Goal: Obtain resource: Download file/media

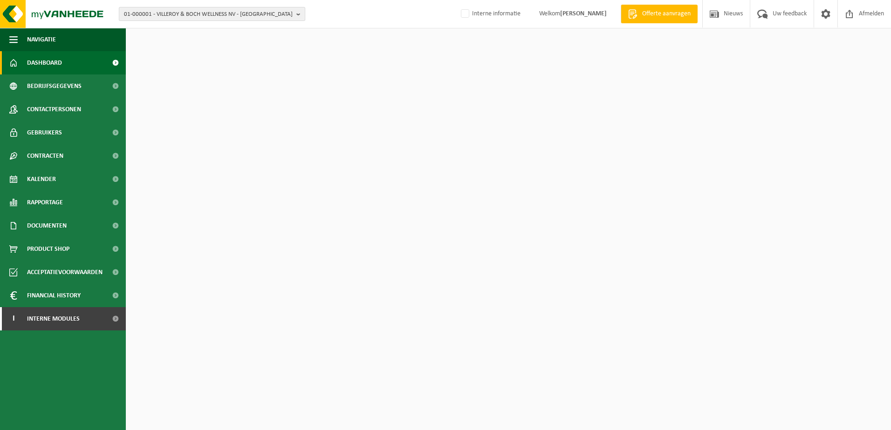
click at [183, 14] on span "01-000001 - VILLEROY & BOCH WELLNESS NV - ROESELARE" at bounding box center [208, 14] width 169 height 14
click at [185, 24] on input "text" at bounding box center [212, 29] width 182 height 12
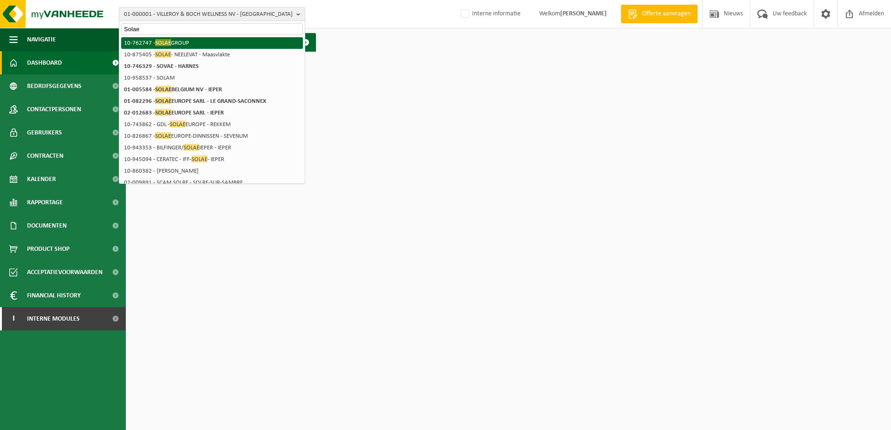
type input "Solae"
click at [178, 44] on li "10-762747 - SOLAE GROUP" at bounding box center [212, 43] width 182 height 12
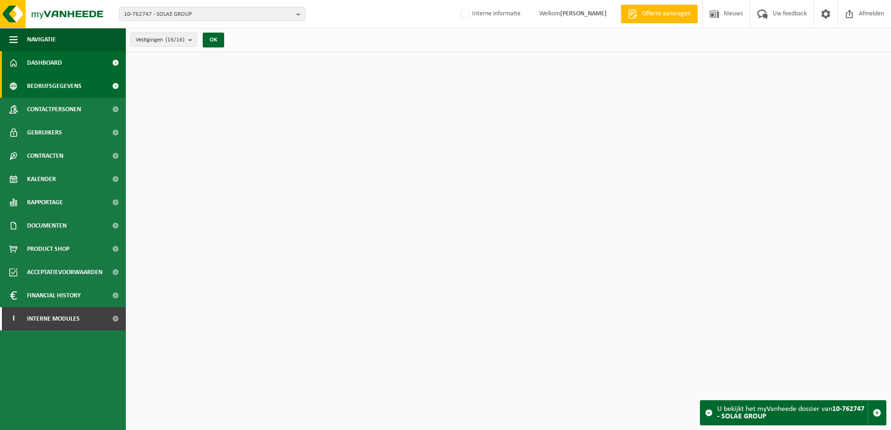
click at [56, 85] on span "Bedrijfsgegevens" at bounding box center [54, 86] width 55 height 23
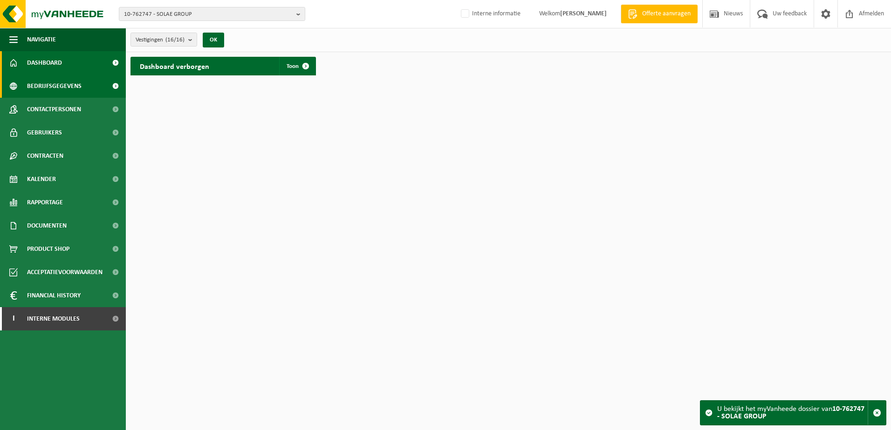
click at [47, 87] on span "Bedrijfsgegevens" at bounding box center [54, 86] width 55 height 23
click at [168, 11] on span "10-762747 - SOLAE GROUP" at bounding box center [208, 14] width 169 height 14
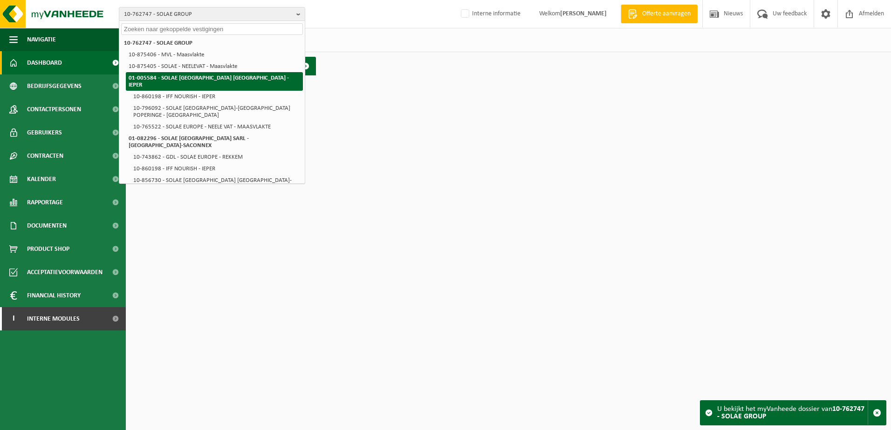
click at [176, 77] on strong "01-005584 - SOLAE [GEOGRAPHIC_DATA] [GEOGRAPHIC_DATA] - IEPER" at bounding box center [209, 81] width 160 height 13
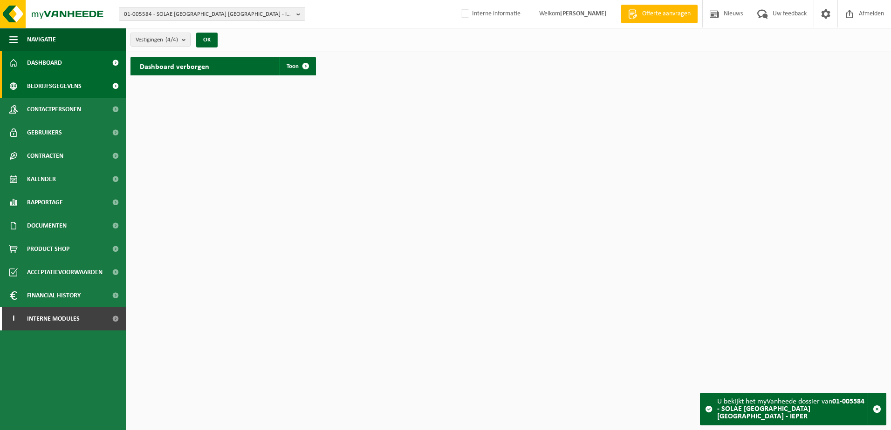
click at [46, 85] on span "Bedrijfsgegevens" at bounding box center [54, 86] width 55 height 23
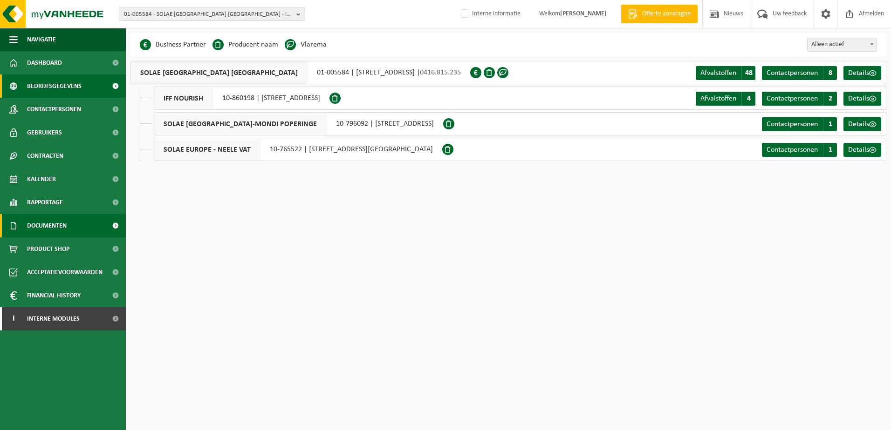
click at [63, 228] on span "Documenten" at bounding box center [47, 225] width 40 height 23
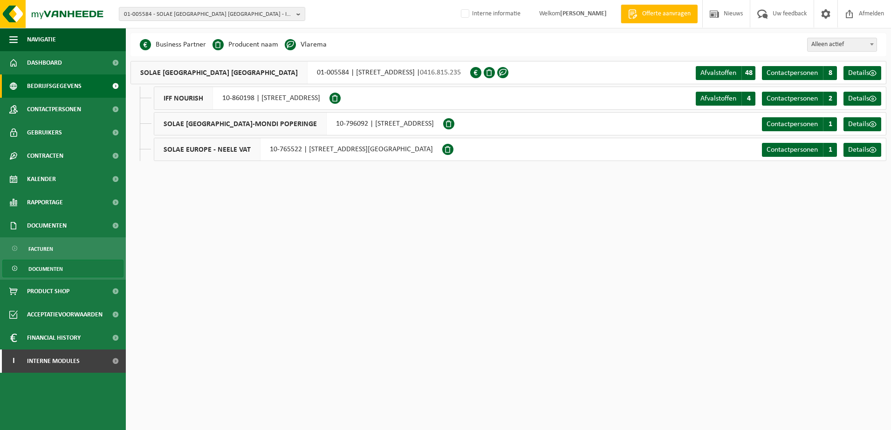
click at [50, 273] on span "Documenten" at bounding box center [45, 269] width 34 height 18
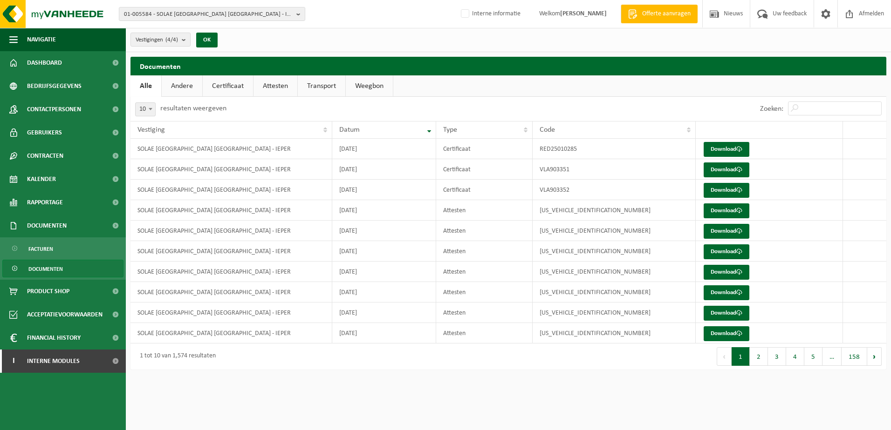
click at [280, 87] on link "Attesten" at bounding box center [275, 85] width 44 height 21
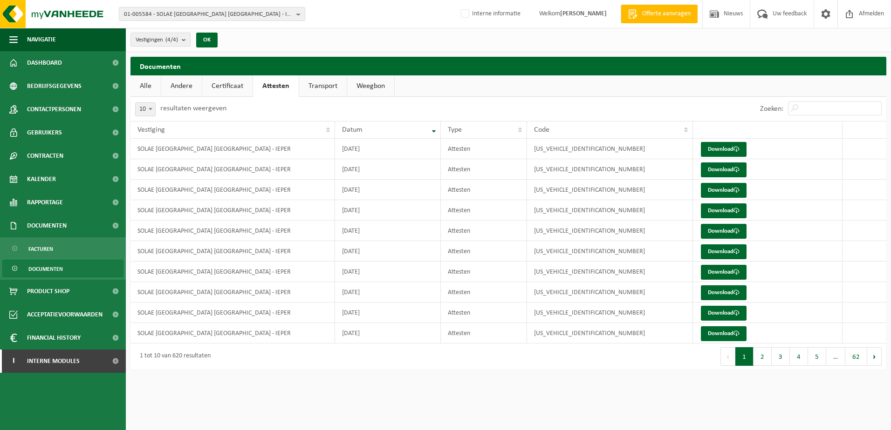
click at [238, 87] on link "Certificaat" at bounding box center [227, 85] width 50 height 21
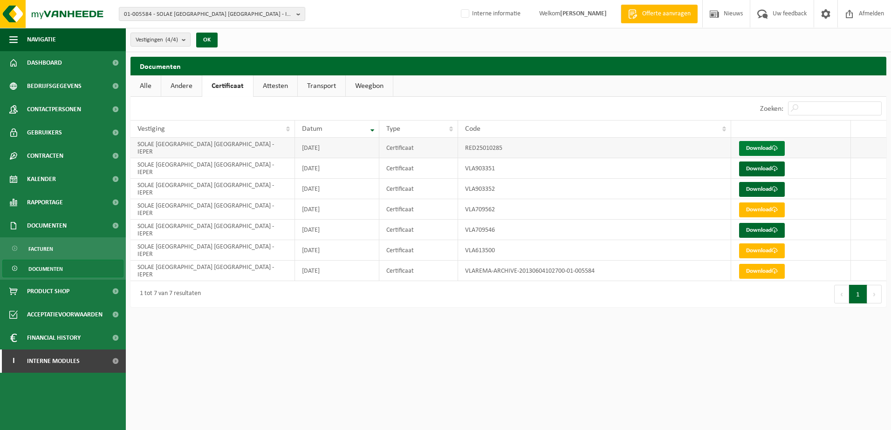
click at [752, 149] on link "Download" at bounding box center [762, 148] width 46 height 15
click at [187, 12] on span "01-005584 - SOLAE [GEOGRAPHIC_DATA] [GEOGRAPHIC_DATA] - IEPER" at bounding box center [208, 14] width 169 height 14
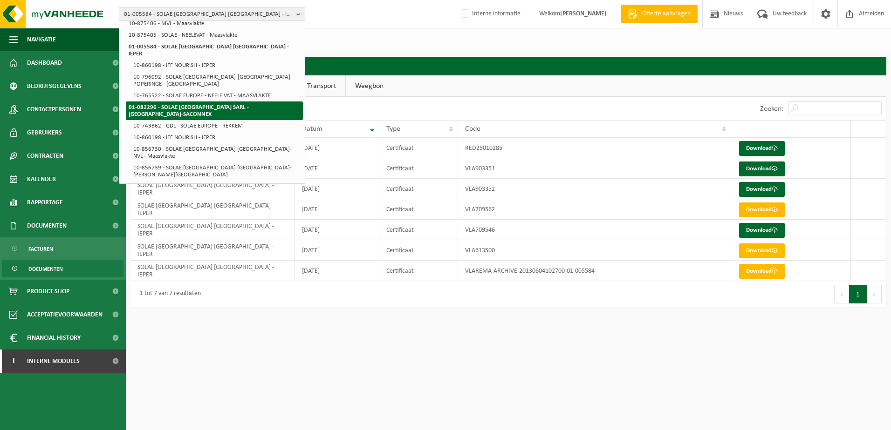
scroll to position [47, 0]
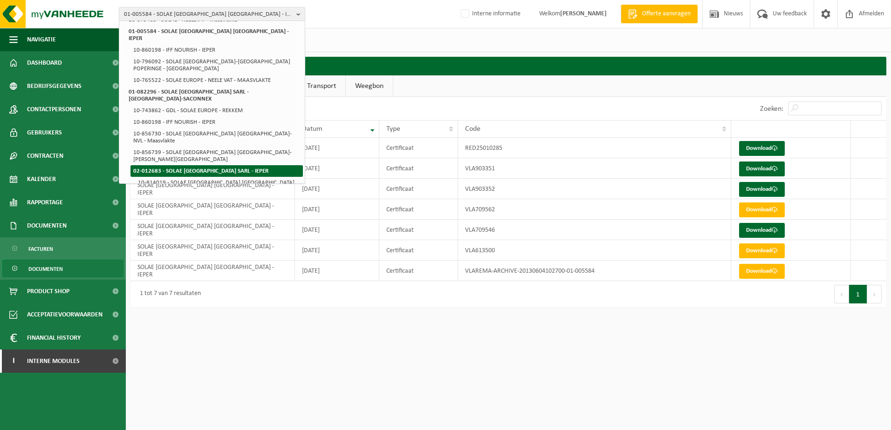
click at [183, 168] on strong "02-012683 - SOLAE [GEOGRAPHIC_DATA] SARL - IEPER" at bounding box center [200, 171] width 135 height 6
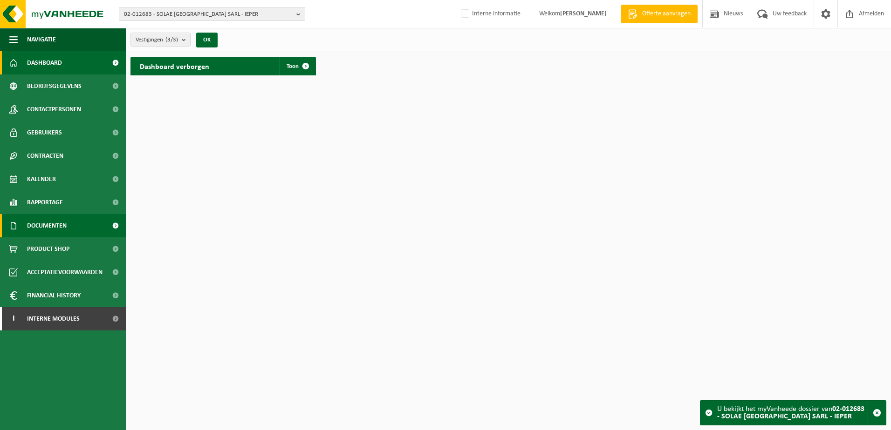
click at [55, 224] on span "Documenten" at bounding box center [47, 225] width 40 height 23
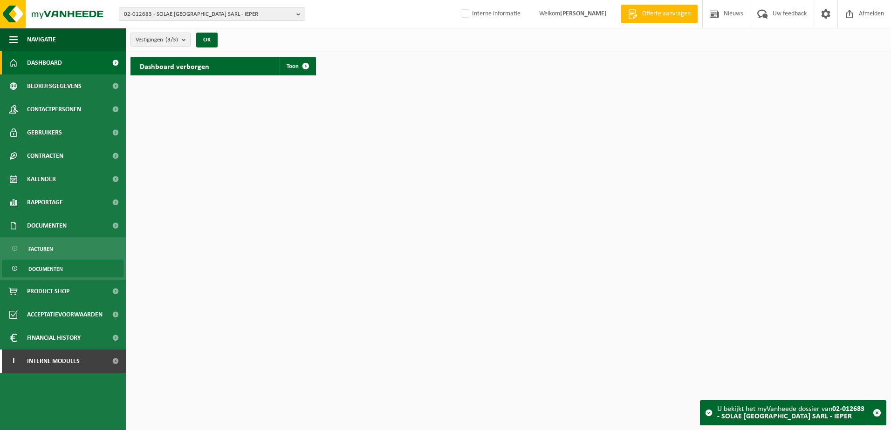
click at [54, 265] on span "Documenten" at bounding box center [45, 269] width 34 height 18
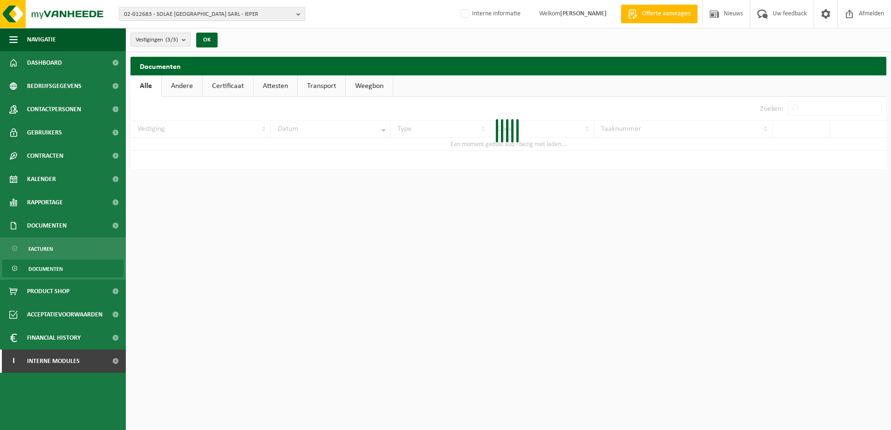
click at [226, 87] on link "Certificaat" at bounding box center [228, 85] width 50 height 21
click at [190, 87] on link "Andere" at bounding box center [181, 85] width 41 height 21
click at [221, 89] on link "Certificaat" at bounding box center [229, 85] width 50 height 21
click at [280, 85] on link "Attesten" at bounding box center [275, 85] width 44 height 21
click at [329, 86] on link "Transport" at bounding box center [323, 85] width 48 height 21
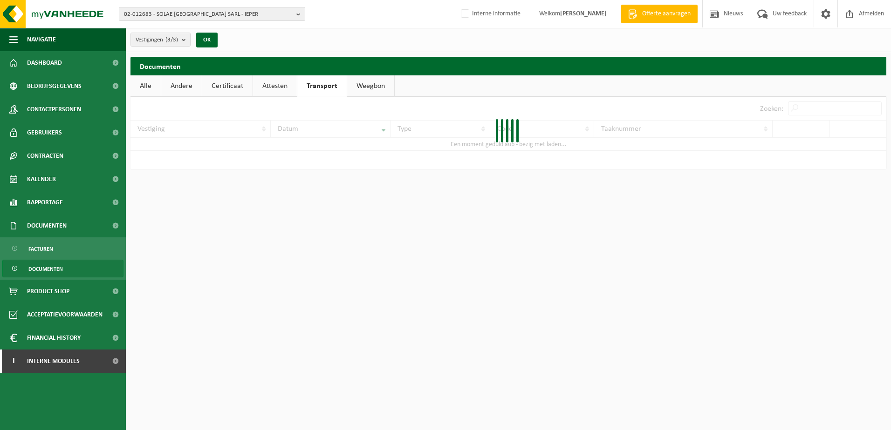
click at [356, 85] on link "Weegbon" at bounding box center [370, 85] width 47 height 21
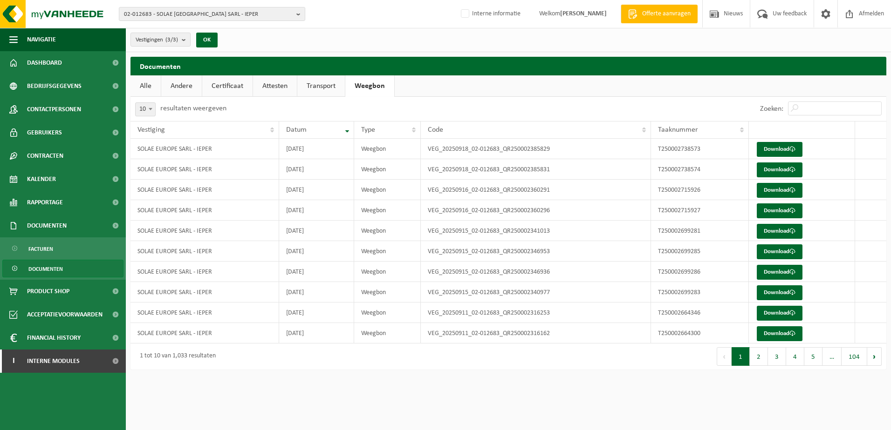
click at [233, 84] on link "Certificaat" at bounding box center [227, 85] width 50 height 21
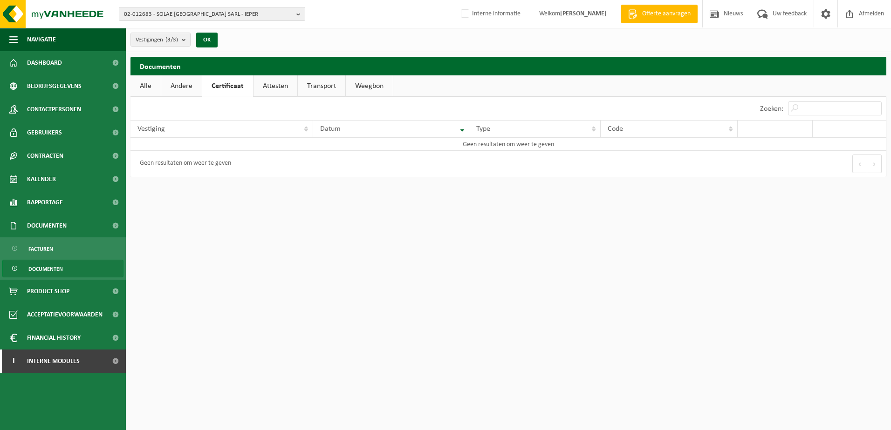
click at [176, 84] on link "Andere" at bounding box center [181, 85] width 41 height 21
click at [135, 83] on link "Alle" at bounding box center [145, 85] width 30 height 21
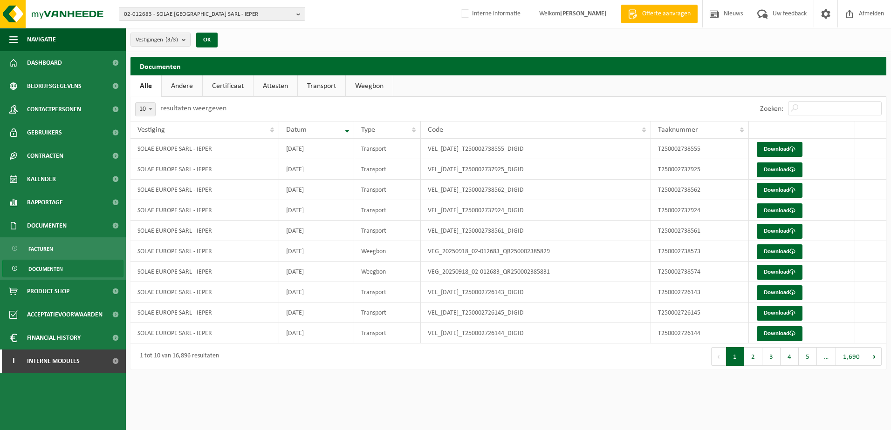
click at [180, 86] on link "Andere" at bounding box center [182, 85] width 41 height 21
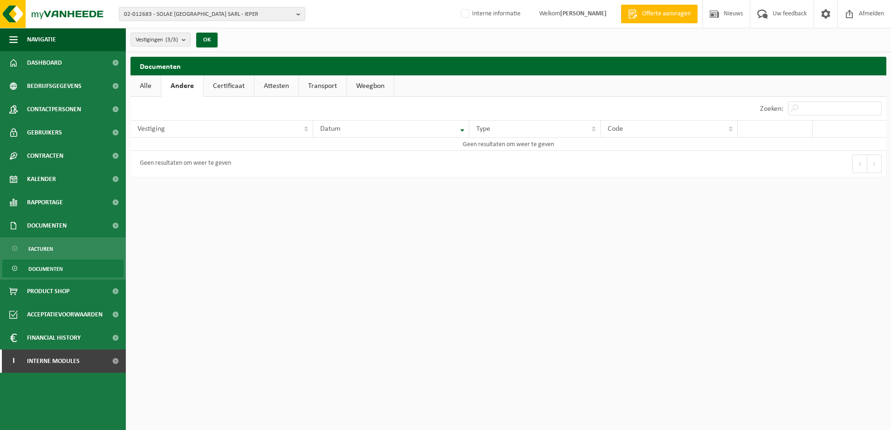
click at [234, 81] on link "Certificaat" at bounding box center [229, 85] width 50 height 21
click at [56, 132] on span "Gebruikers" at bounding box center [44, 132] width 35 height 23
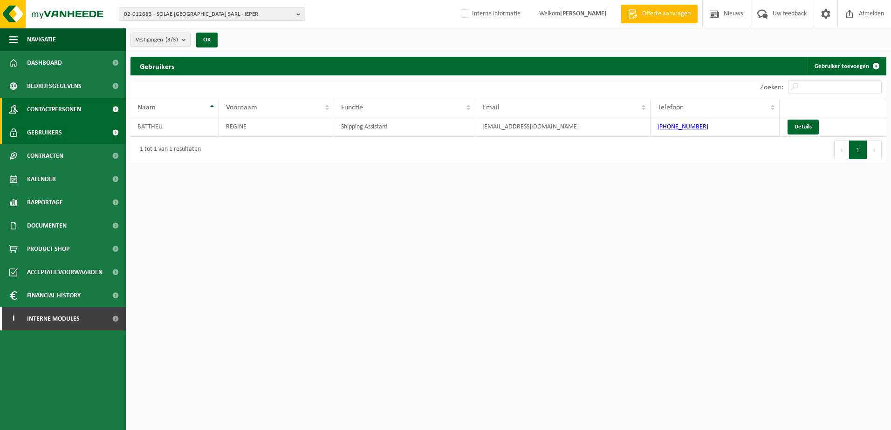
click at [59, 110] on span "Contactpersonen" at bounding box center [54, 109] width 54 height 23
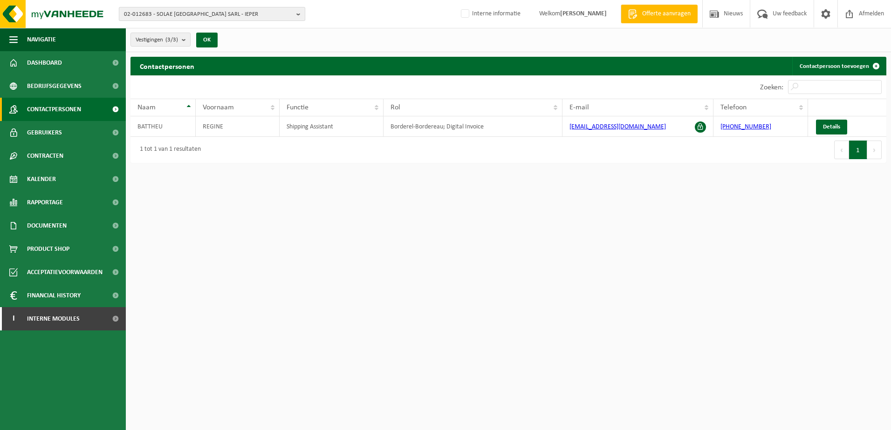
click at [173, 19] on span "02-012683 - SOLAE [GEOGRAPHIC_DATA] SARL - IEPER" at bounding box center [208, 14] width 169 height 14
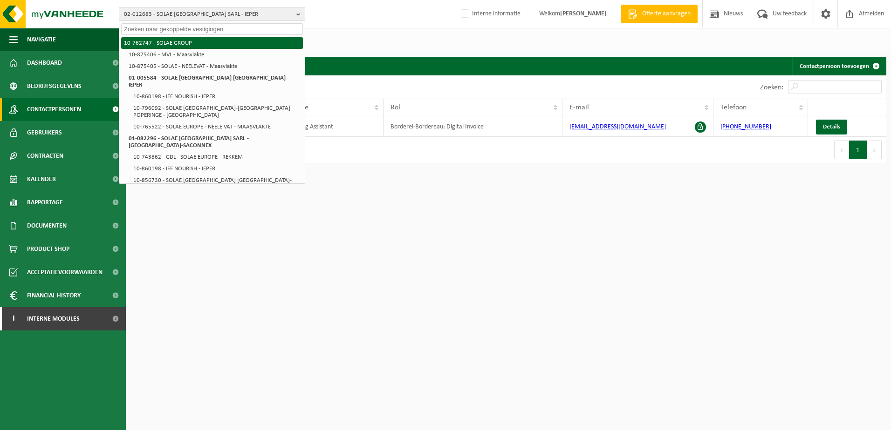
click at [171, 40] on li "10-762747 - SOLAE GROUP" at bounding box center [212, 43] width 182 height 12
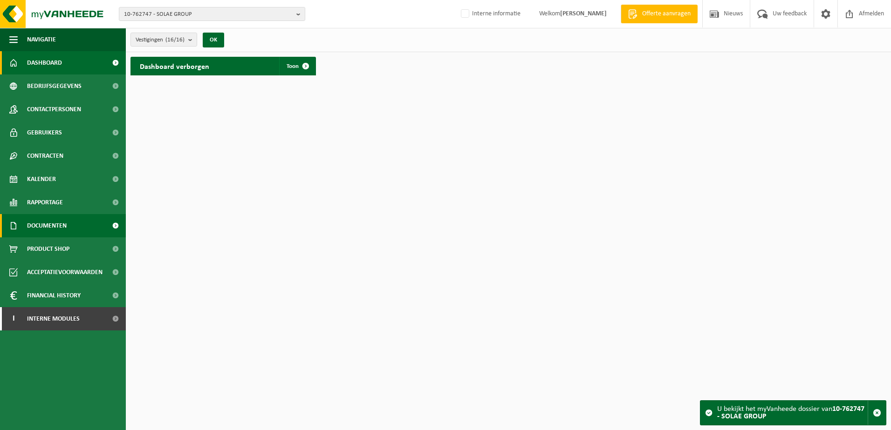
click at [42, 225] on span "Documenten" at bounding box center [47, 225] width 40 height 23
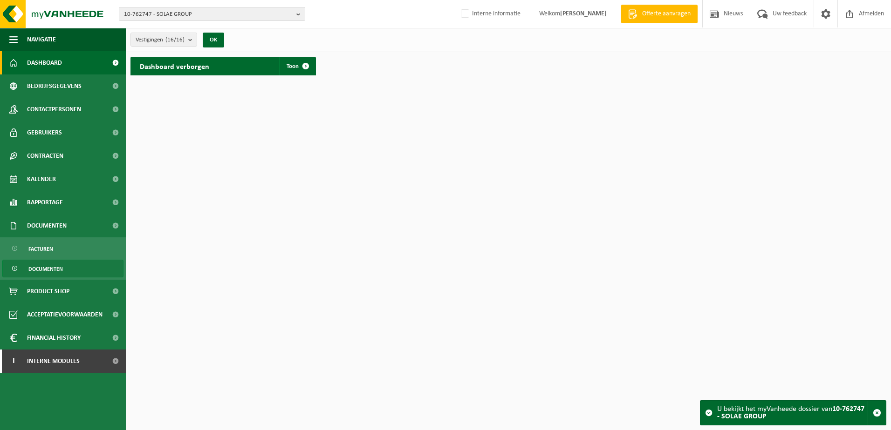
click at [44, 261] on ul "Facturen Documenten" at bounding box center [63, 259] width 126 height 42
drag, startPoint x: 44, startPoint y: 261, endPoint x: 50, endPoint y: 271, distance: 11.3
click at [50, 271] on span "Documenten" at bounding box center [45, 269] width 34 height 18
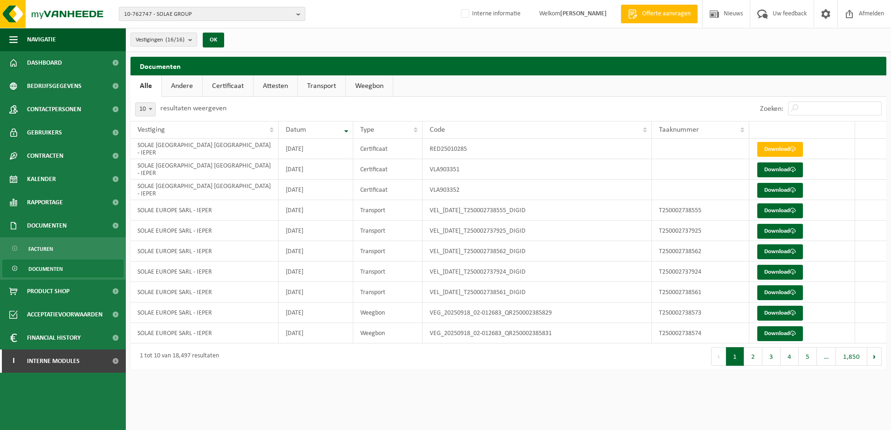
click at [188, 17] on span "10-762747 - SOLAE GROUP" at bounding box center [208, 14] width 169 height 14
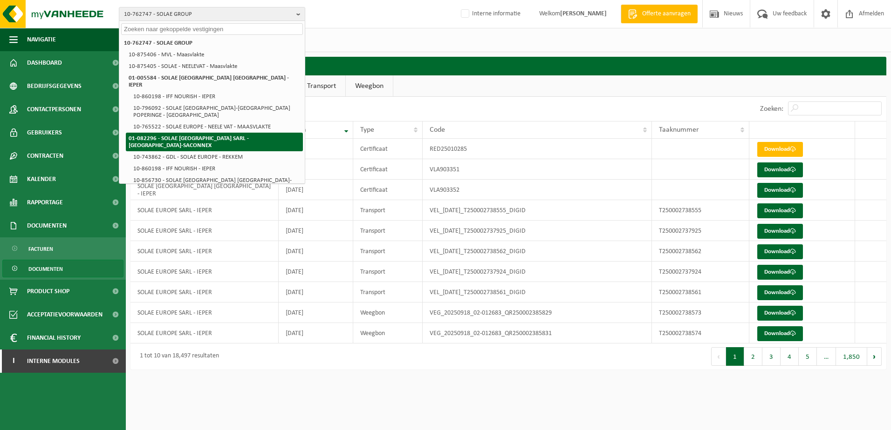
click at [212, 136] on strong "01-082296 - SOLAE [GEOGRAPHIC_DATA] SARL - [GEOGRAPHIC_DATA]-SACONNEX" at bounding box center [189, 142] width 120 height 13
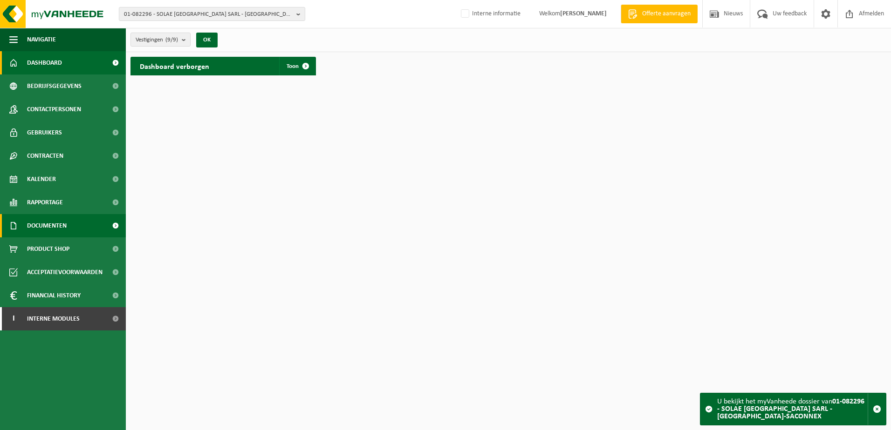
click at [48, 225] on span "Documenten" at bounding box center [47, 225] width 40 height 23
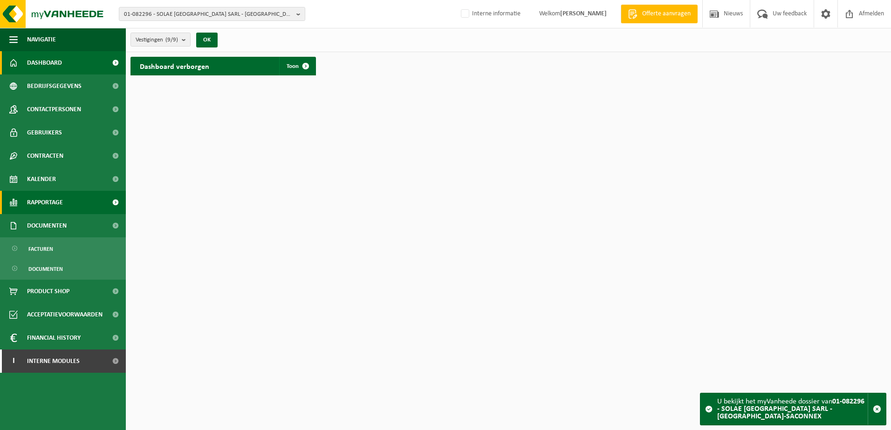
click at [41, 201] on span "Rapportage" at bounding box center [45, 202] width 36 height 23
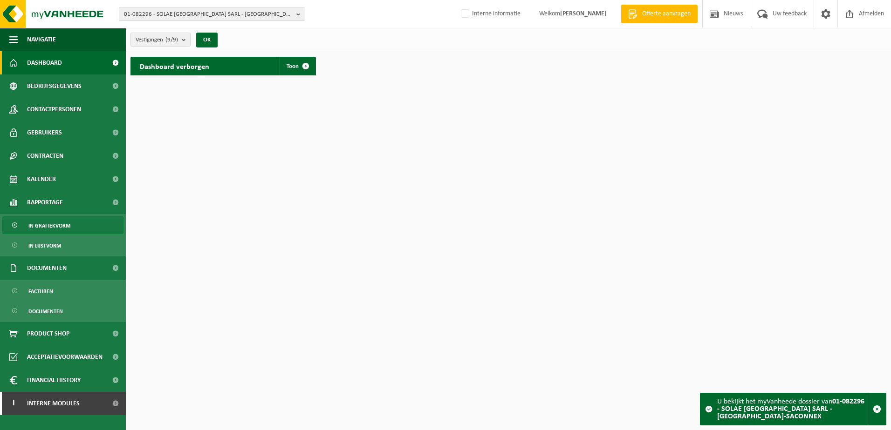
click at [44, 224] on span "In grafiekvorm" at bounding box center [49, 226] width 42 height 18
